Goal: Navigation & Orientation: Find specific page/section

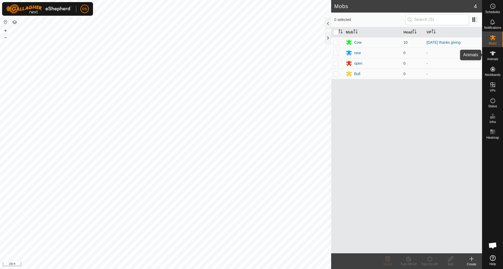
click at [494, 56] on icon at bounding box center [492, 53] width 6 height 6
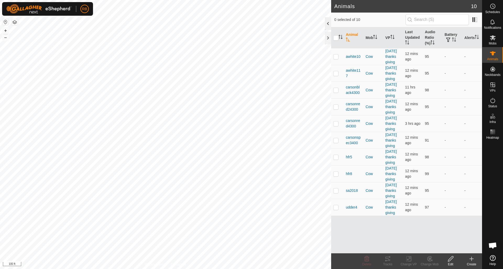
click at [330, 24] on div at bounding box center [328, 23] width 6 height 13
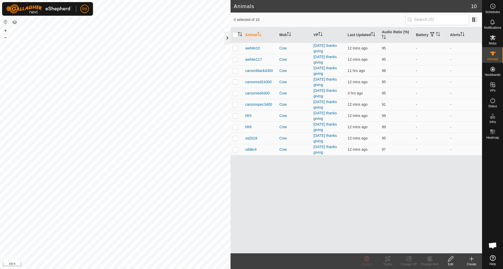
click at [227, 38] on div at bounding box center [227, 38] width 6 height 13
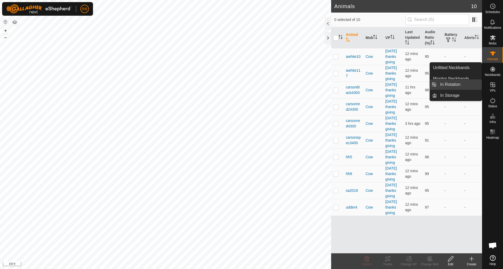
click at [448, 87] on link "In Rotation" at bounding box center [459, 84] width 45 height 10
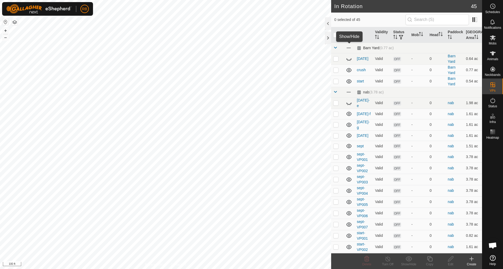
click at [348, 48] on span at bounding box center [349, 48] width 6 height 6
click at [348, 48] on icon at bounding box center [349, 48] width 6 height 6
click at [348, 48] on icon at bounding box center [348, 48] width 5 height 4
click at [349, 93] on span at bounding box center [349, 92] width 6 height 6
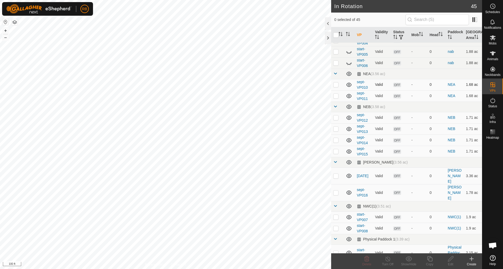
scroll to position [231, 0]
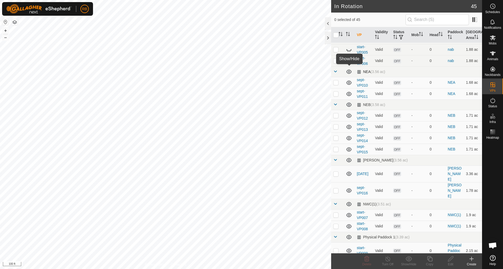
click at [348, 70] on icon at bounding box center [348, 72] width 5 height 4
click at [347, 102] on icon at bounding box center [349, 105] width 6 height 6
click at [349, 157] on icon at bounding box center [349, 160] width 6 height 6
click at [349, 201] on icon at bounding box center [349, 204] width 6 height 6
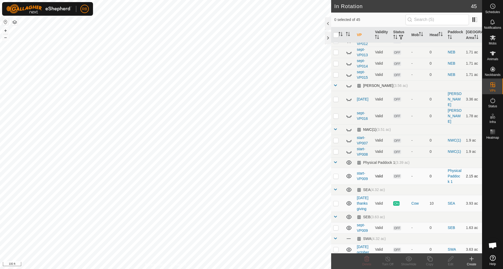
scroll to position [307, 0]
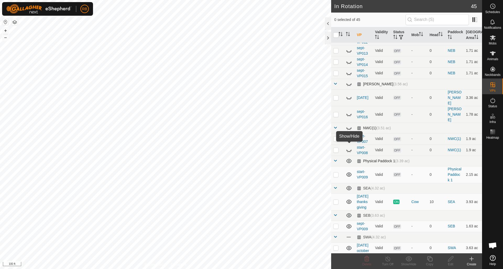
click at [348, 159] on icon at bounding box center [348, 161] width 5 height 4
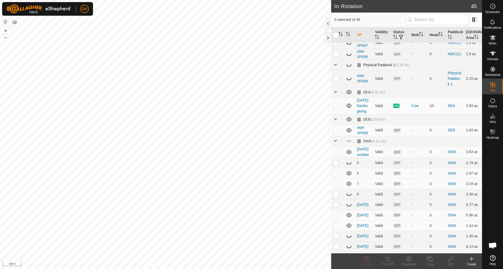
scroll to position [404, 0]
click at [351, 149] on icon at bounding box center [349, 152] width 6 height 6
click at [349, 162] on icon at bounding box center [348, 163] width 5 height 2
click at [349, 162] on icon at bounding box center [349, 162] width 6 height 6
click at [349, 171] on icon at bounding box center [348, 173] width 5 height 4
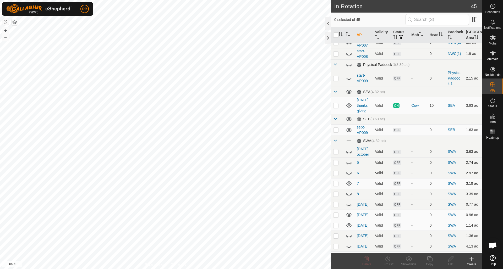
click at [350, 181] on icon at bounding box center [349, 183] width 6 height 6
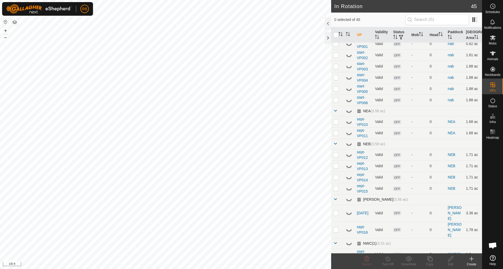
scroll to position [191, 0]
